Goal: Transaction & Acquisition: Purchase product/service

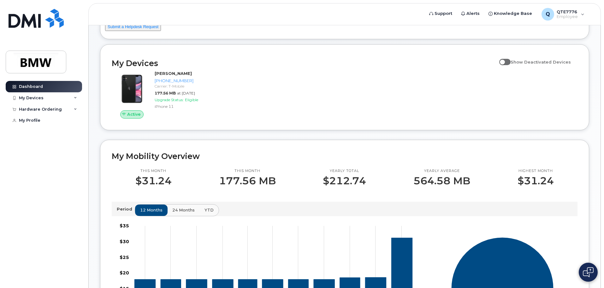
scroll to position [63, 0]
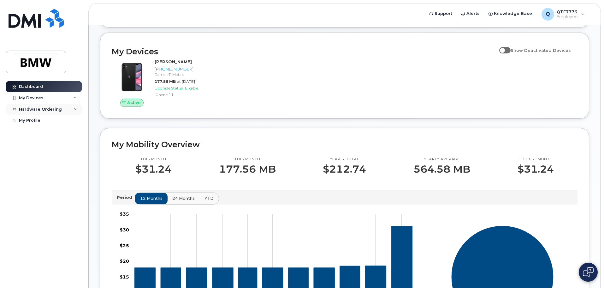
click at [61, 109] on div "Hardware Ordering" at bounding box center [44, 109] width 76 height 11
click at [45, 97] on div "My Devices" at bounding box center [44, 97] width 76 height 11
click at [43, 95] on div "My Devices" at bounding box center [44, 97] width 76 height 11
click at [41, 119] on div "New Order" at bounding box center [34, 121] width 24 height 6
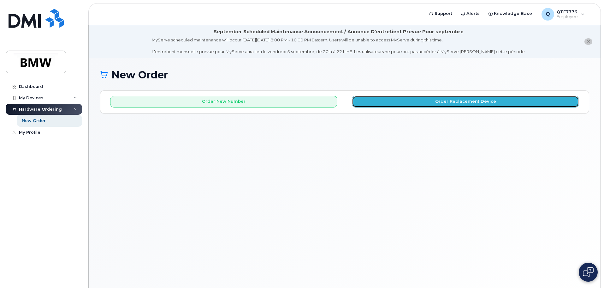
click at [377, 100] on button "Order Replacement Device" at bounding box center [465, 102] width 227 height 12
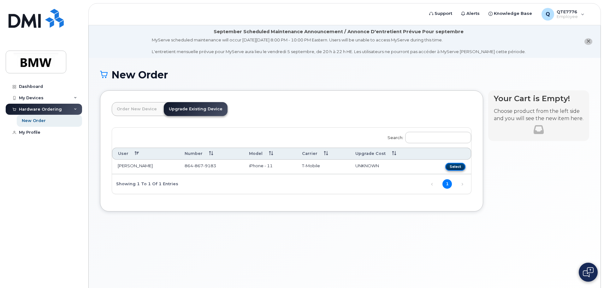
click at [457, 167] on button "Select" at bounding box center [455, 167] width 20 height 8
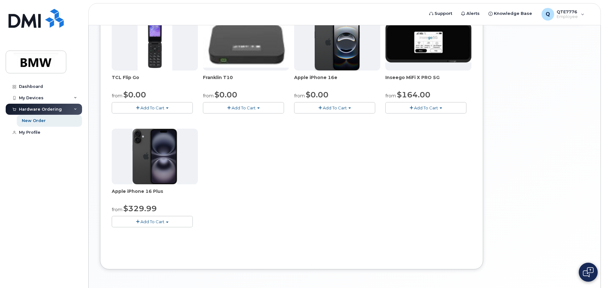
scroll to position [189, 0]
